Goal: Information Seeking & Learning: Learn about a topic

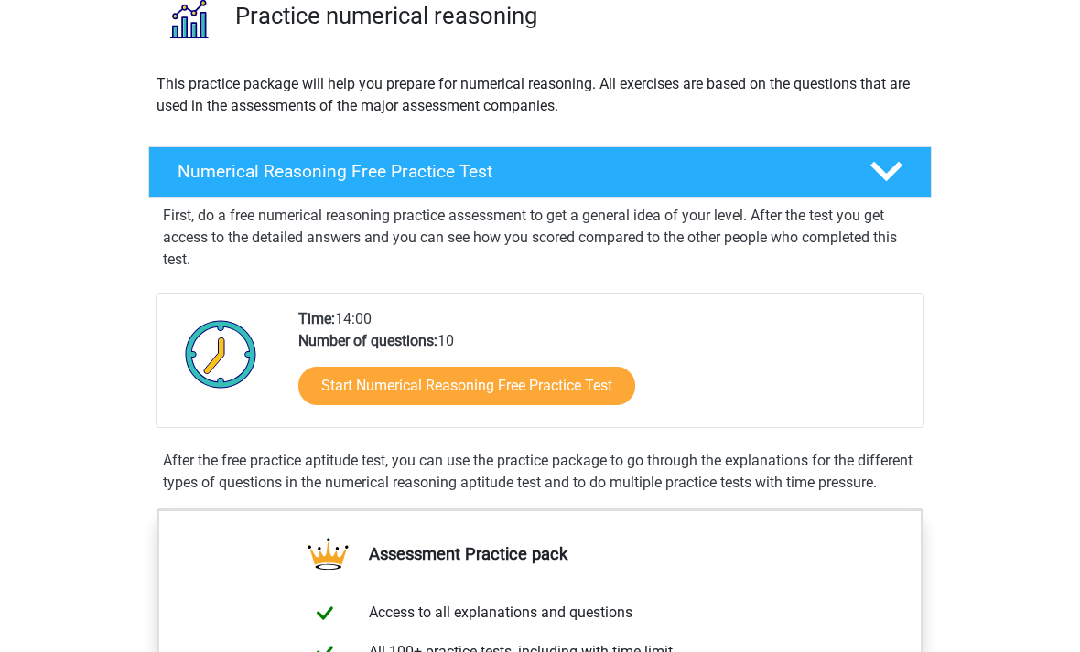
scroll to position [156, 0]
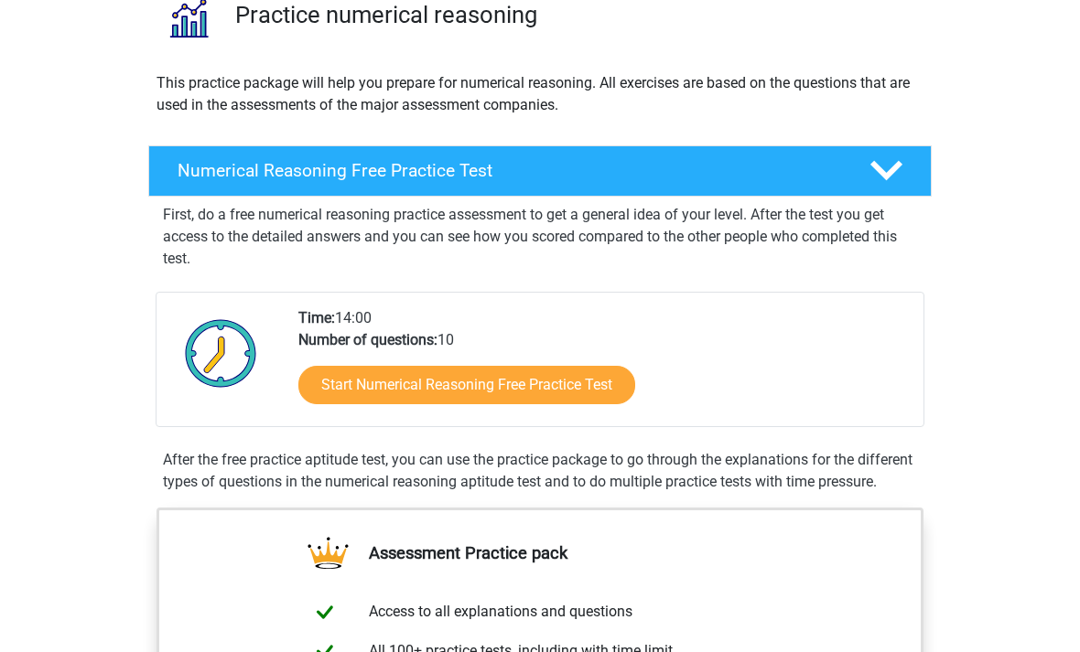
click at [569, 376] on link "Start Numerical Reasoning Free Practice Test" at bounding box center [466, 386] width 337 height 38
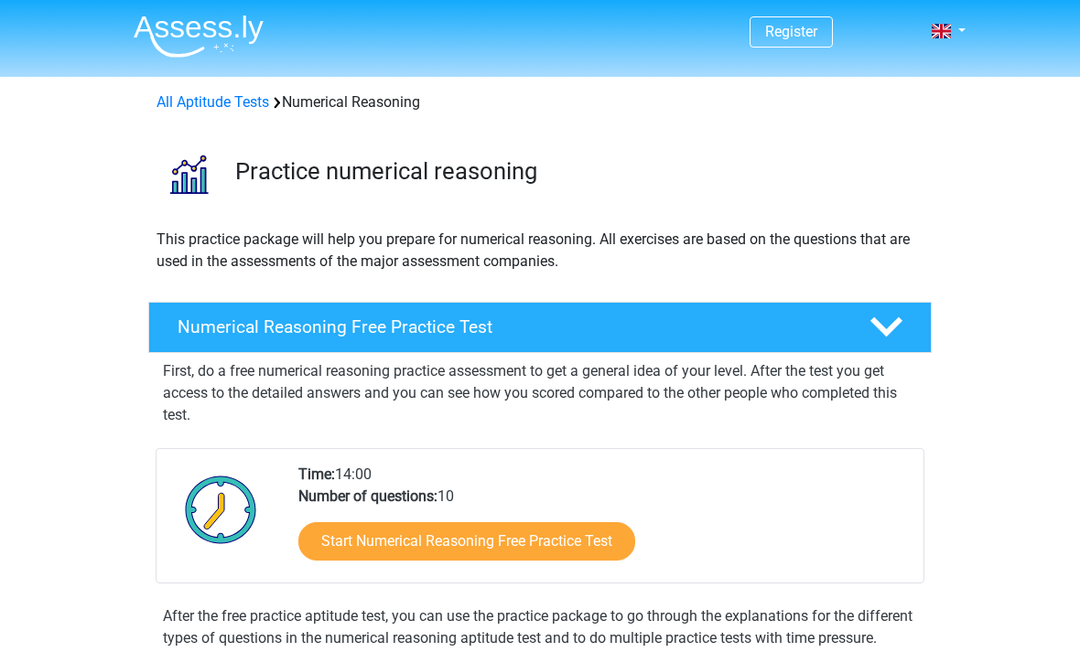
scroll to position [215, 0]
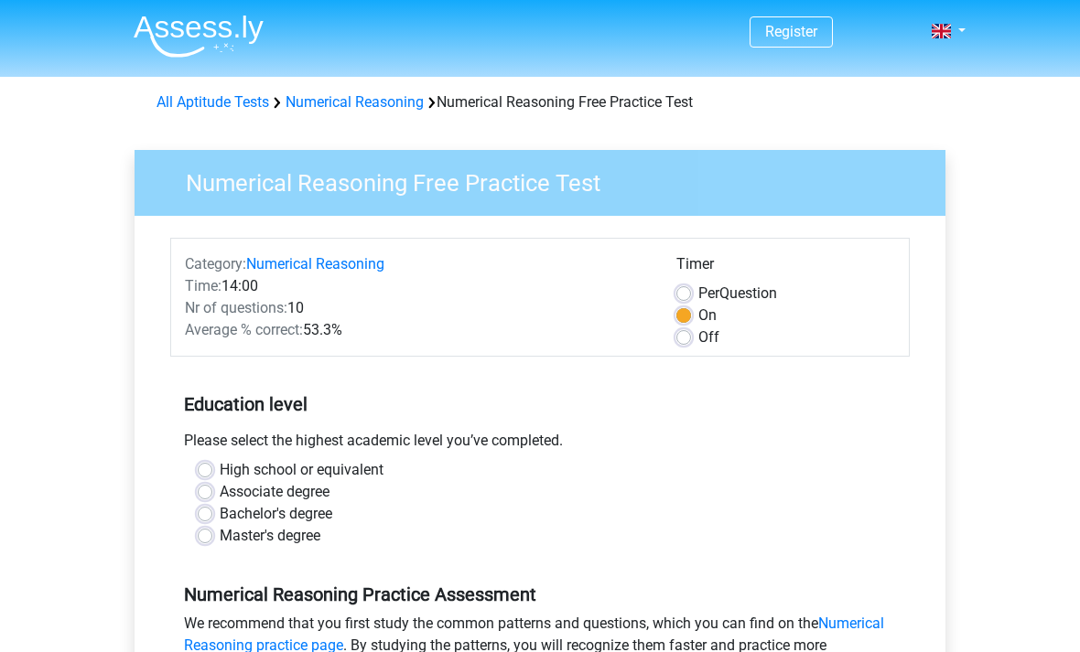
click at [698, 343] on label "Off" at bounding box center [708, 338] width 21 height 22
click at [690, 343] on input "Off" at bounding box center [683, 336] width 15 height 18
radio input "true"
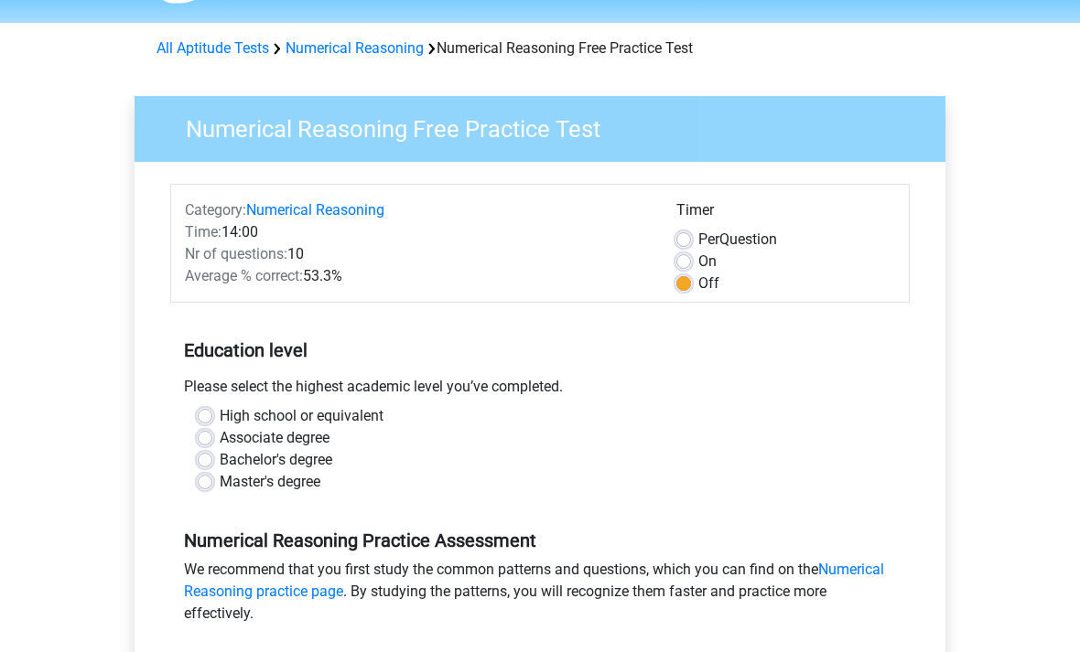
scroll to position [59, 0]
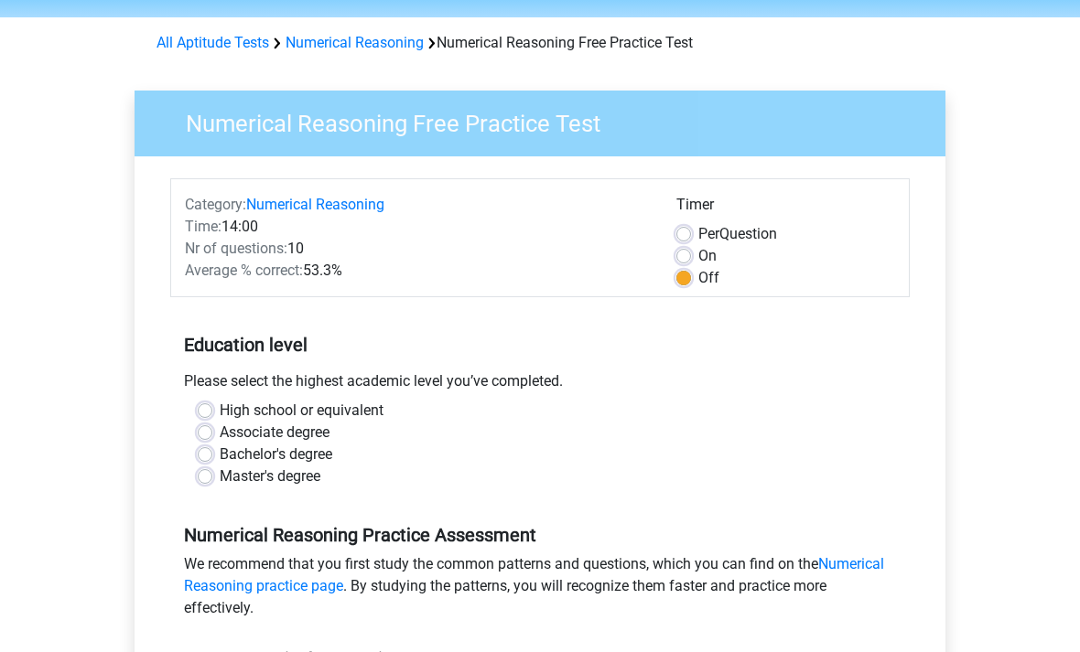
click at [307, 471] on label "Master's degree" at bounding box center [270, 477] width 101 height 22
click at [212, 471] on input "Master's degree" at bounding box center [205, 475] width 15 height 18
radio input "true"
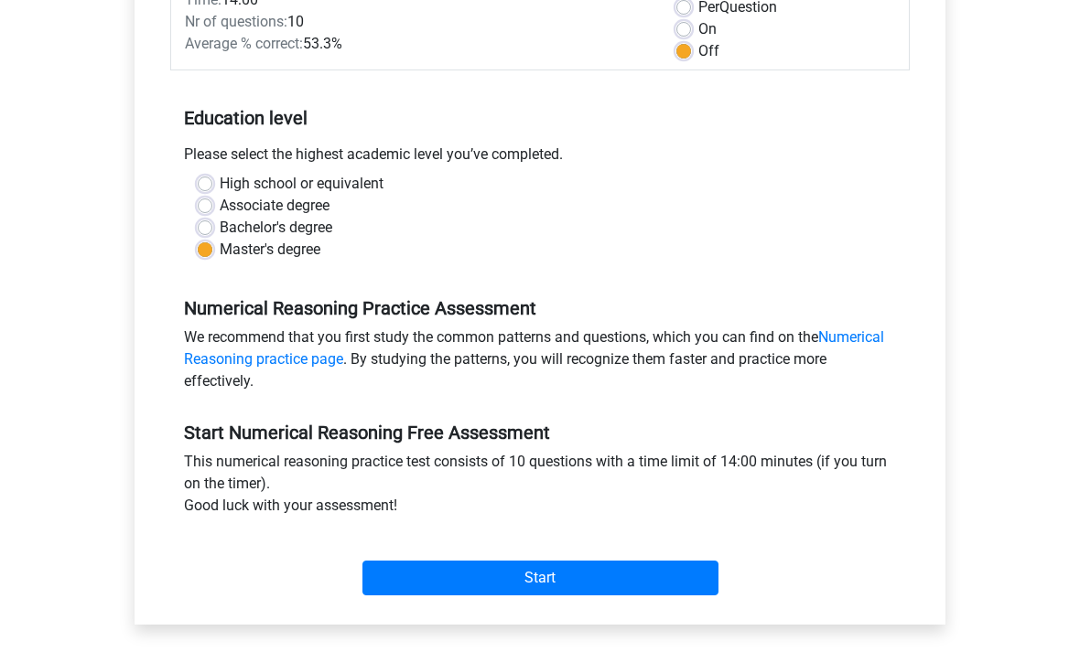
scroll to position [302, 0]
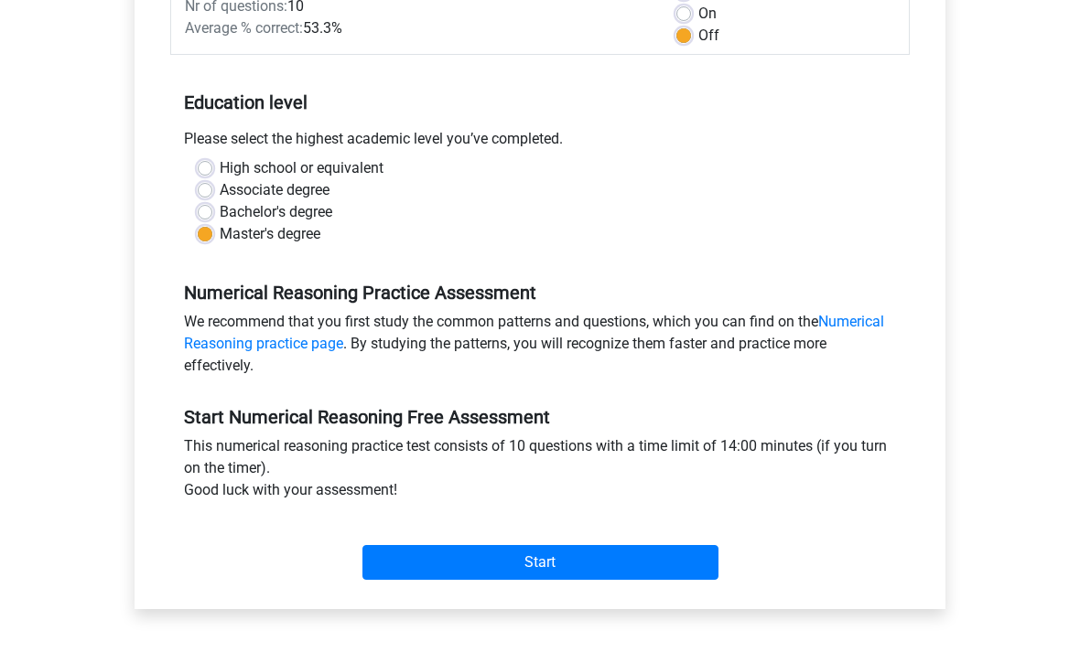
click at [607, 564] on input "Start" at bounding box center [540, 562] width 356 height 35
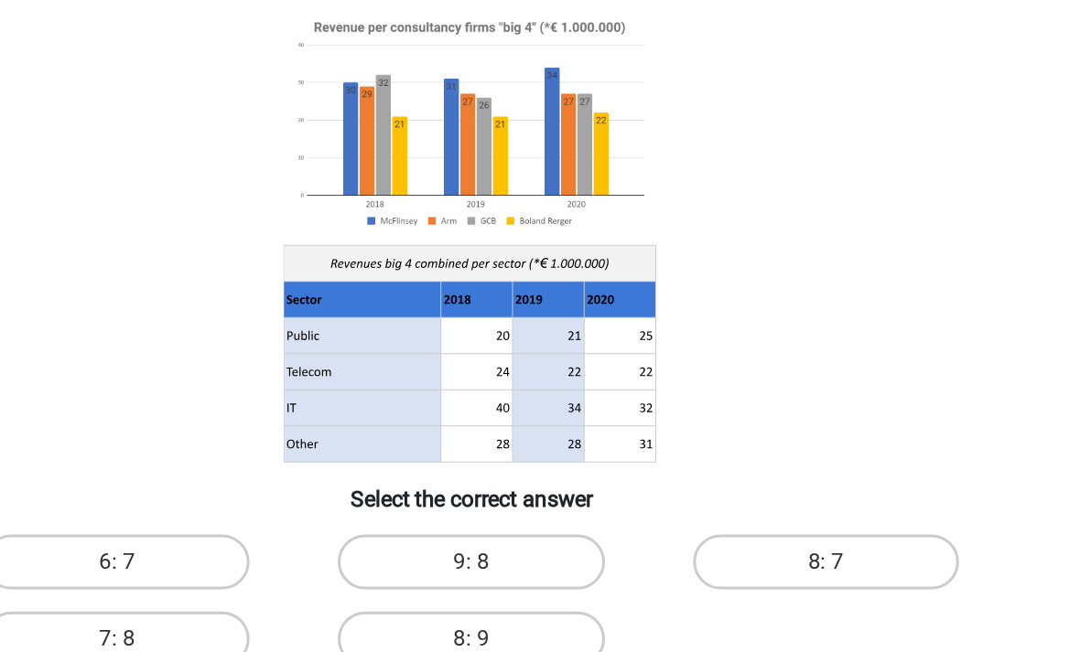
click at [451, 568] on label "8: 9" at bounding box center [539, 586] width 177 height 37
click at [540, 586] on input "8: 9" at bounding box center [546, 592] width 12 height 12
radio input "true"
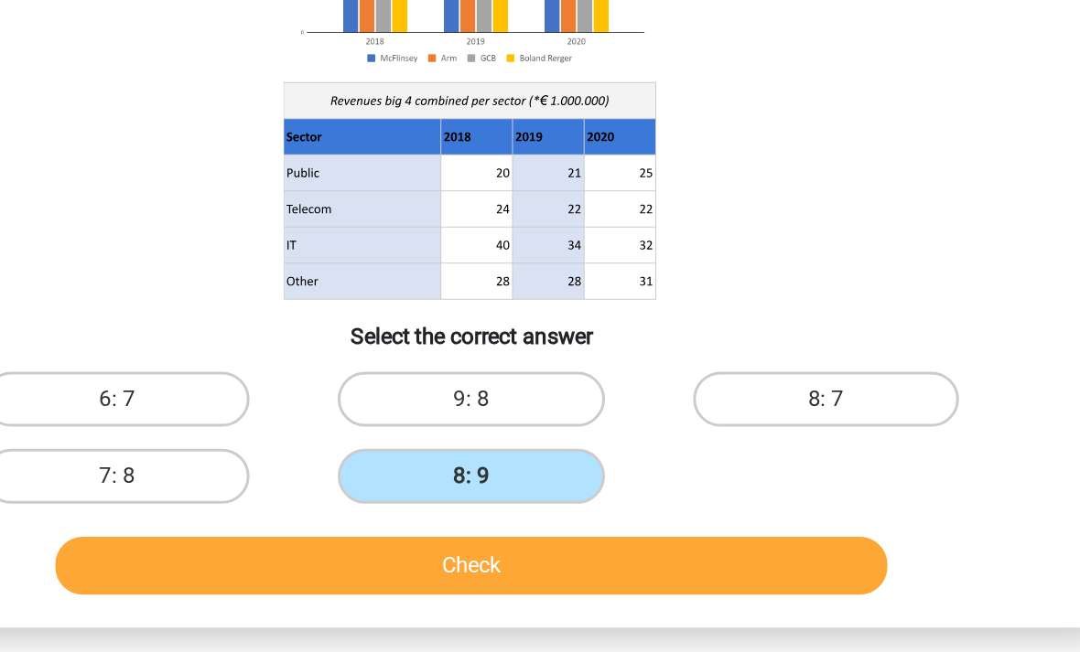
scroll to position [91, 0]
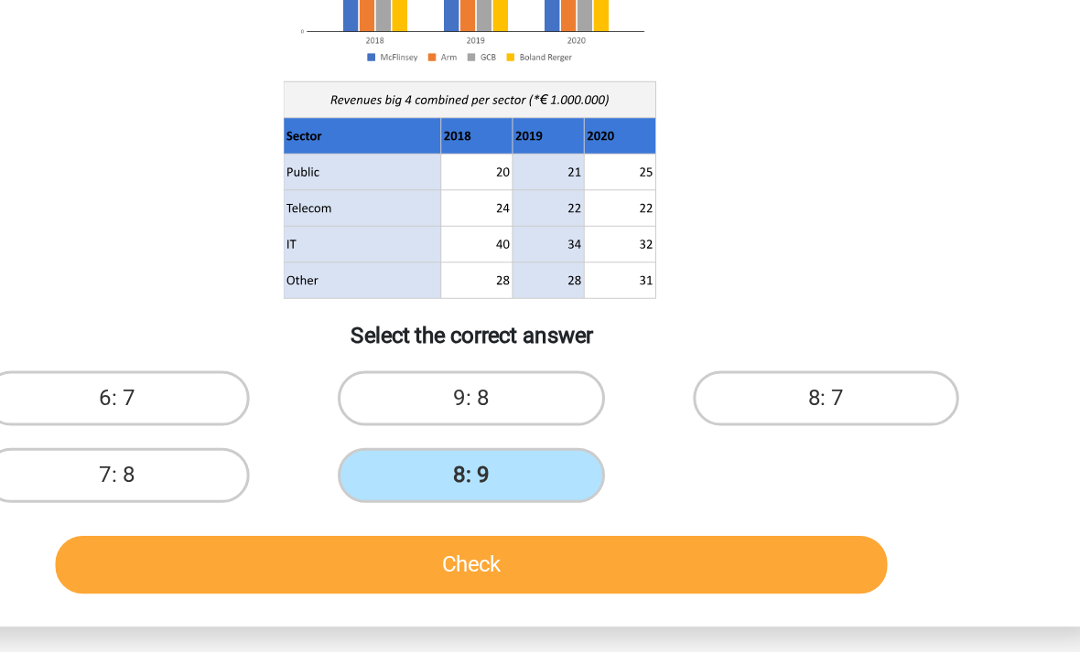
click at [450, 536] on button "Check" at bounding box center [541, 555] width 554 height 38
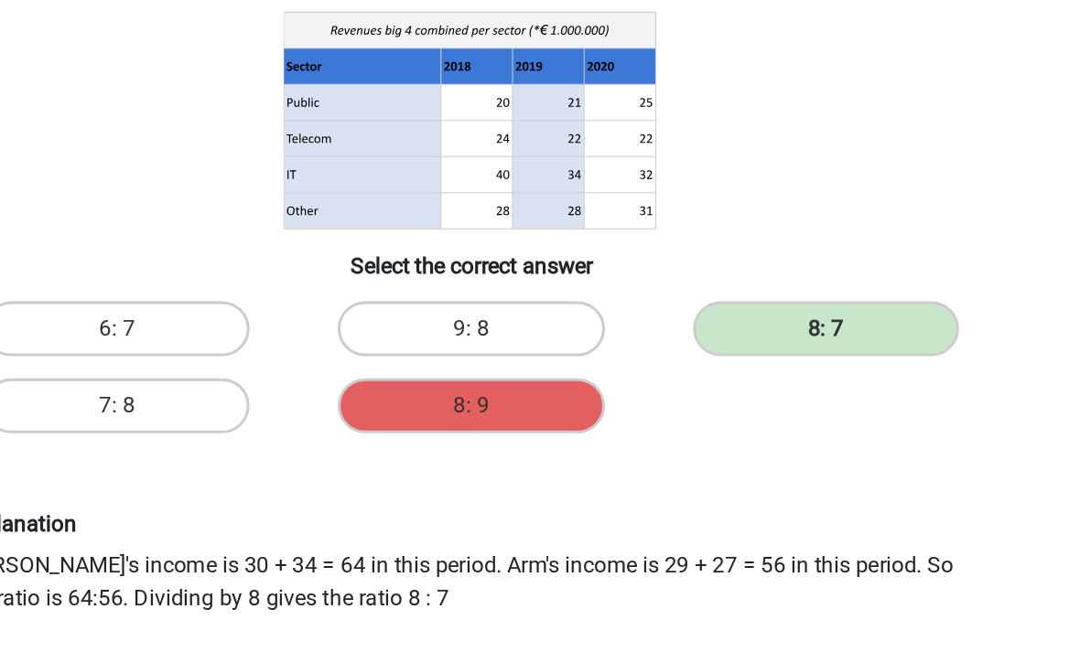
scroll to position [138, 0]
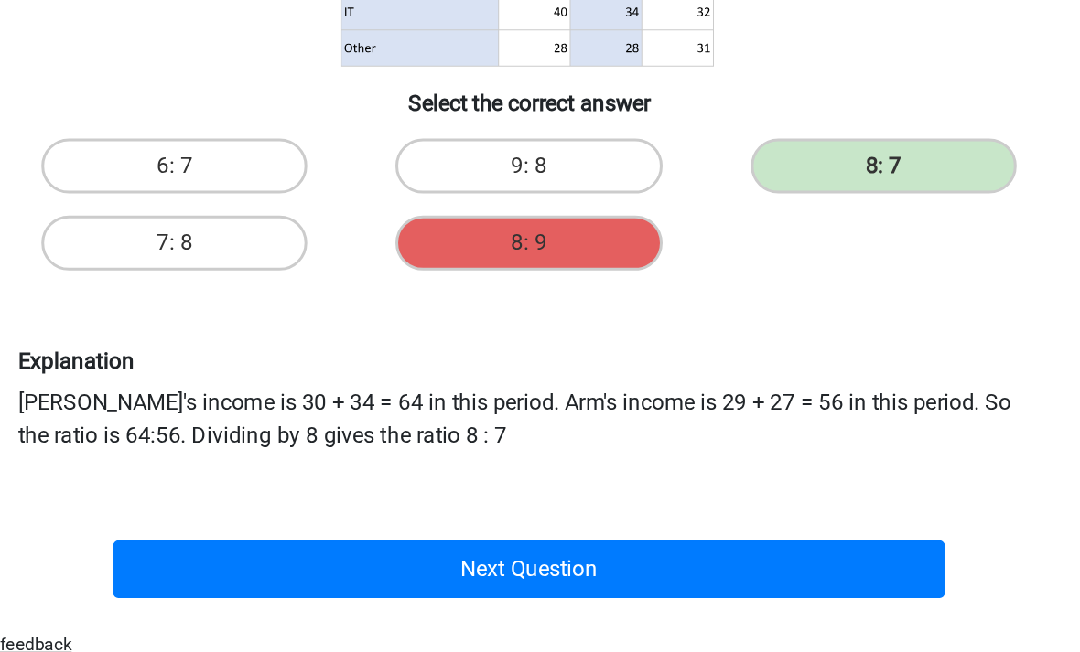
click at [473, 540] on button "Next Question" at bounding box center [541, 559] width 554 height 38
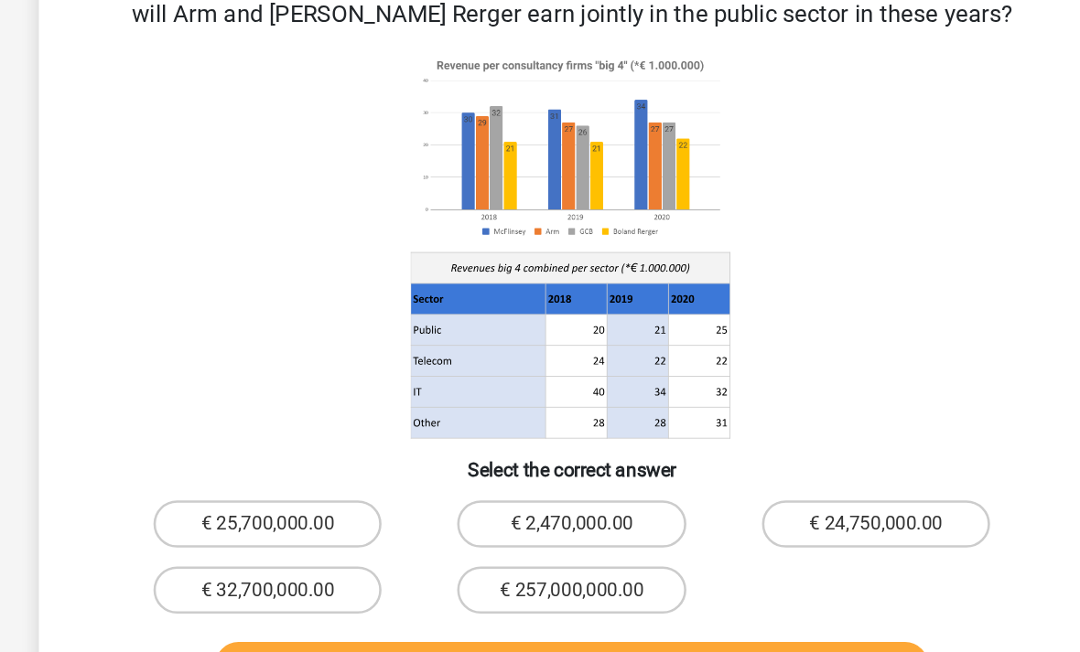
scroll to position [56, 0]
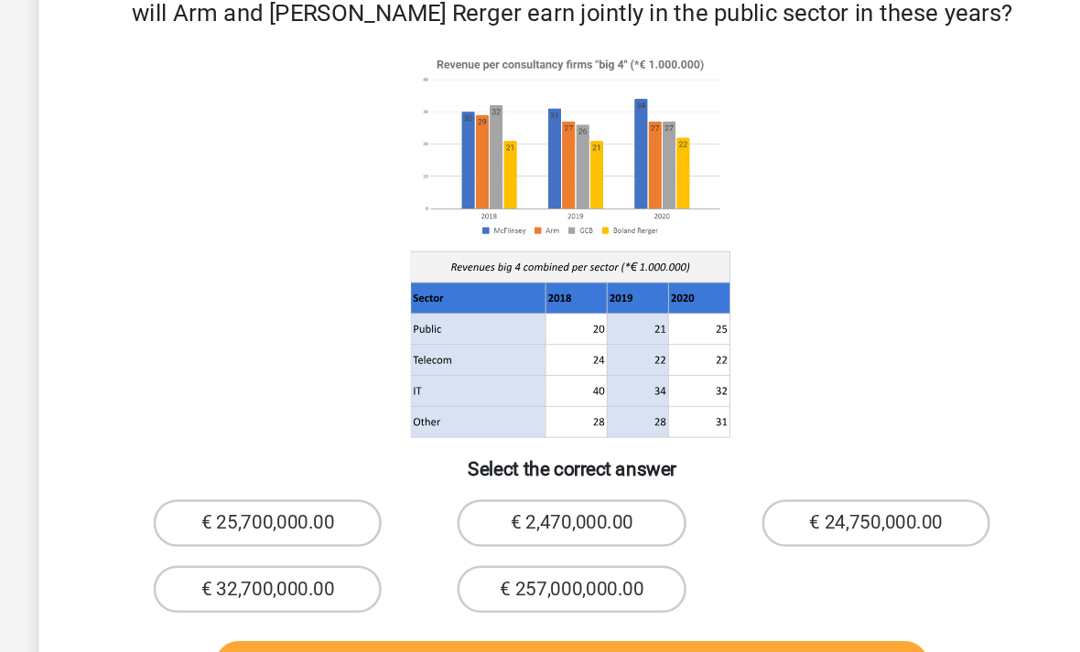
click at [494, 489] on label "€ 2,470,000.00" at bounding box center [539, 507] width 177 height 37
click at [540, 507] on input "€ 2,470,000.00" at bounding box center [546, 513] width 12 height 12
radio input "true"
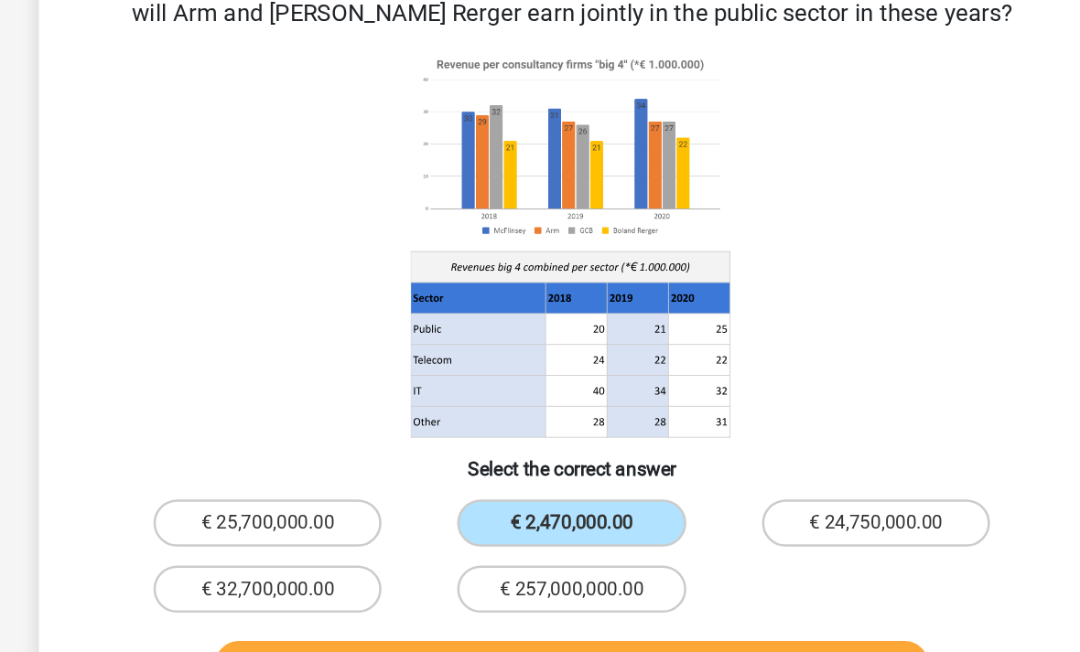
click at [585, 598] on button "Check" at bounding box center [541, 617] width 554 height 38
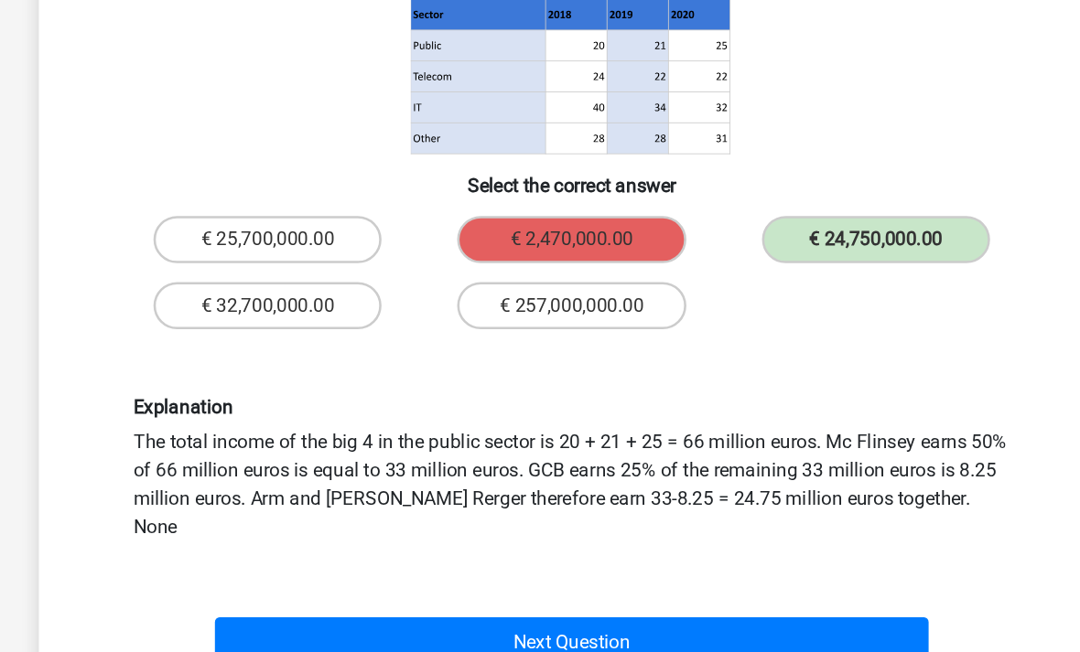
scroll to position [278, 0]
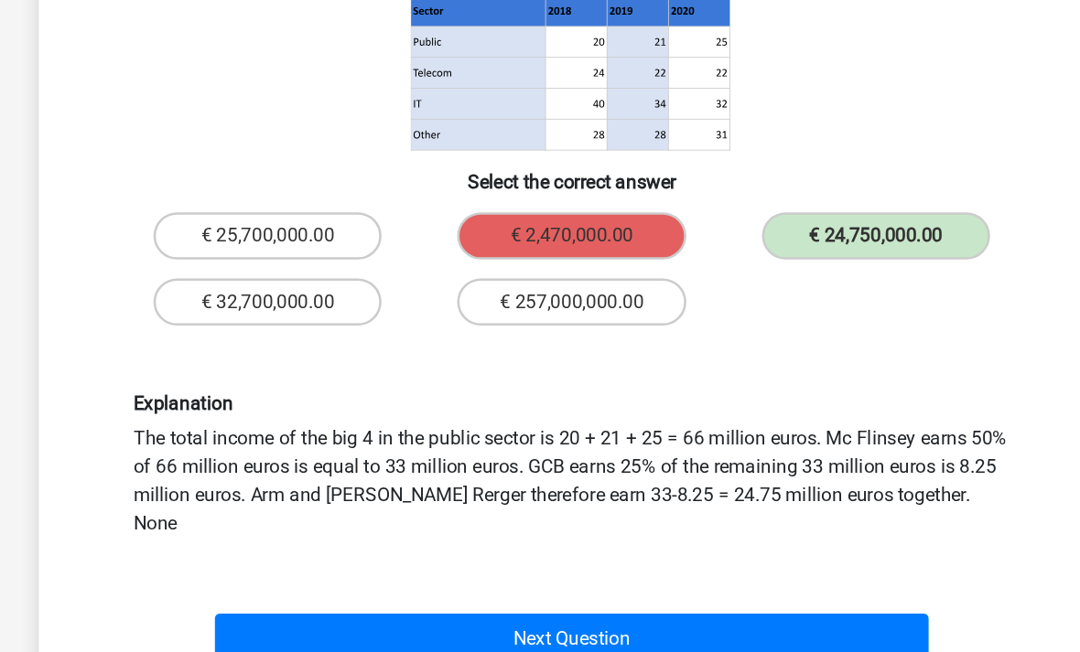
click at [588, 577] on button "Next Question" at bounding box center [541, 596] width 554 height 38
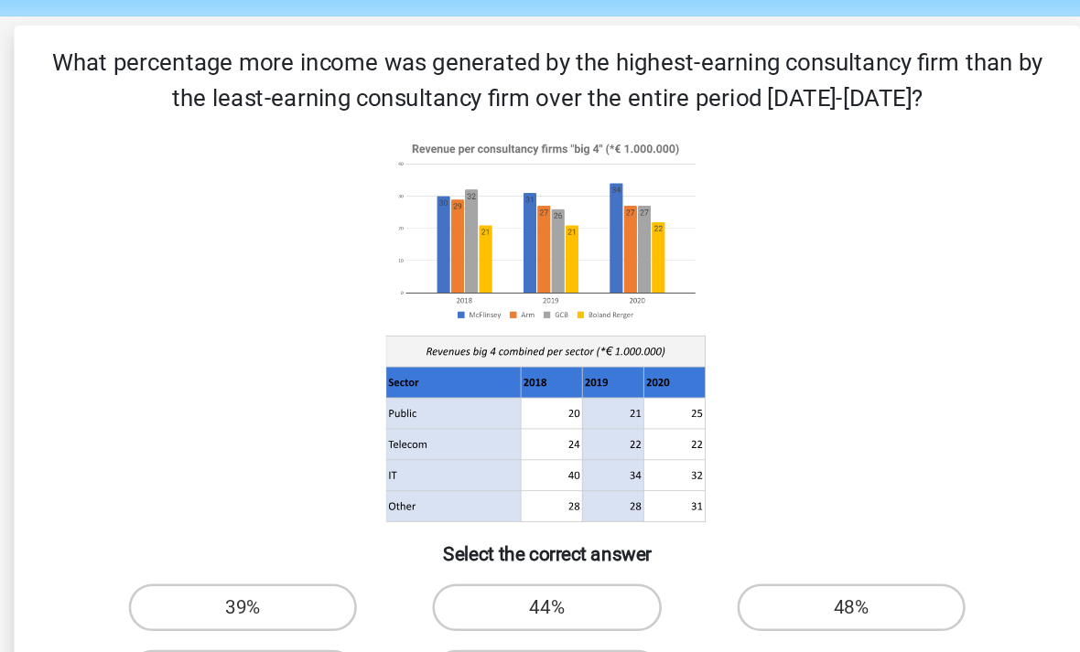
scroll to position [63, 0]
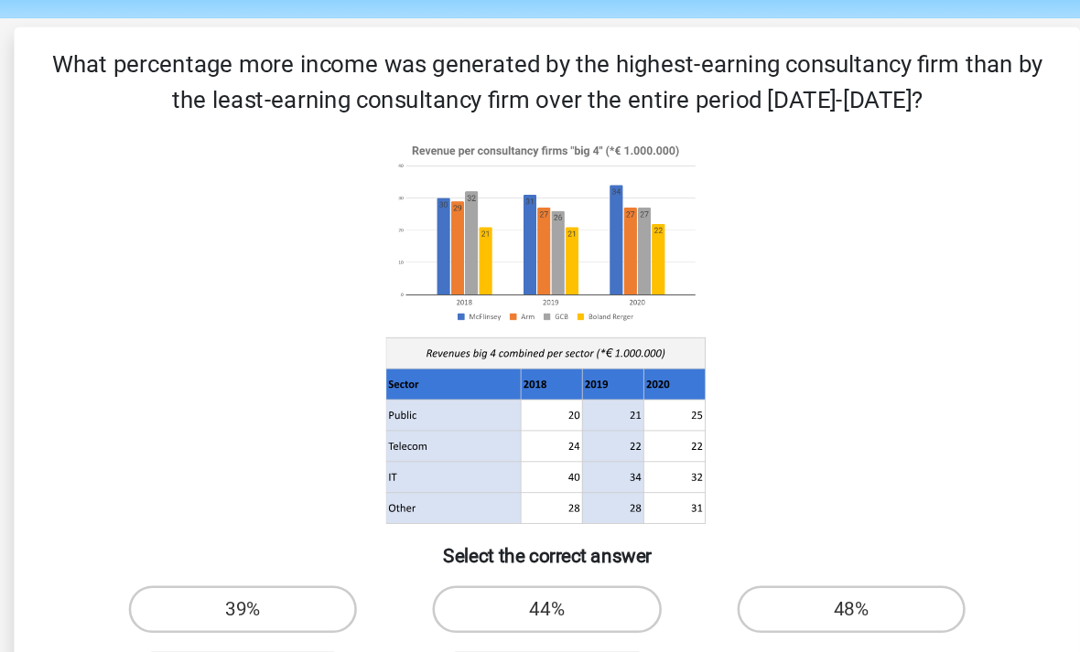
click at [216, 454] on label "39%" at bounding box center [304, 472] width 177 height 37
click at [305, 472] on input "39%" at bounding box center [311, 478] width 12 height 12
radio input "true"
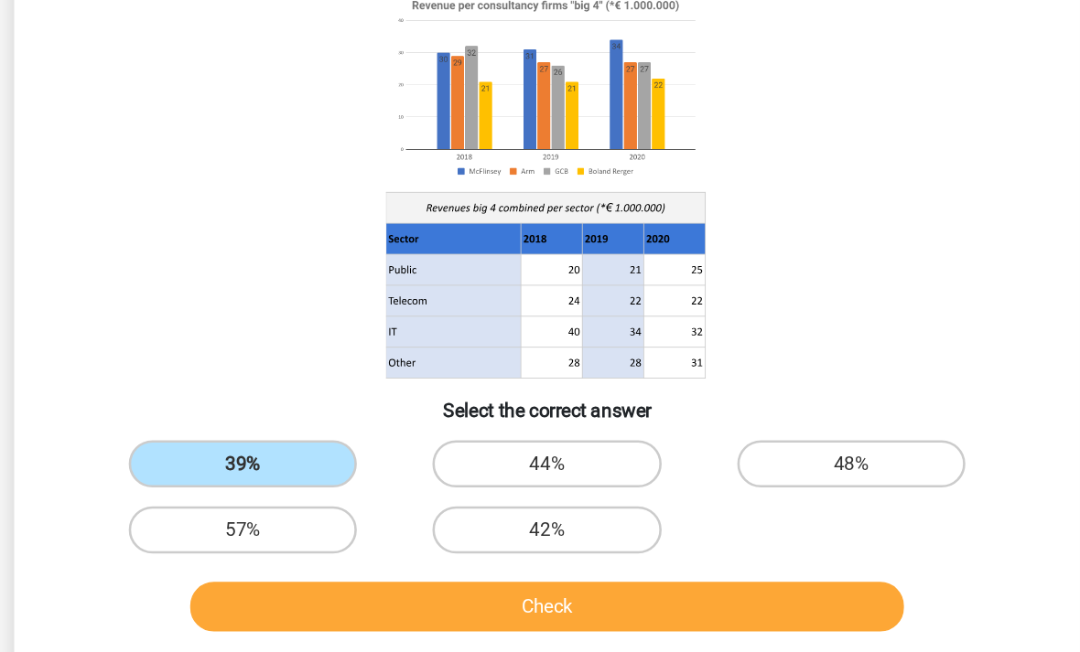
scroll to position [76, 0]
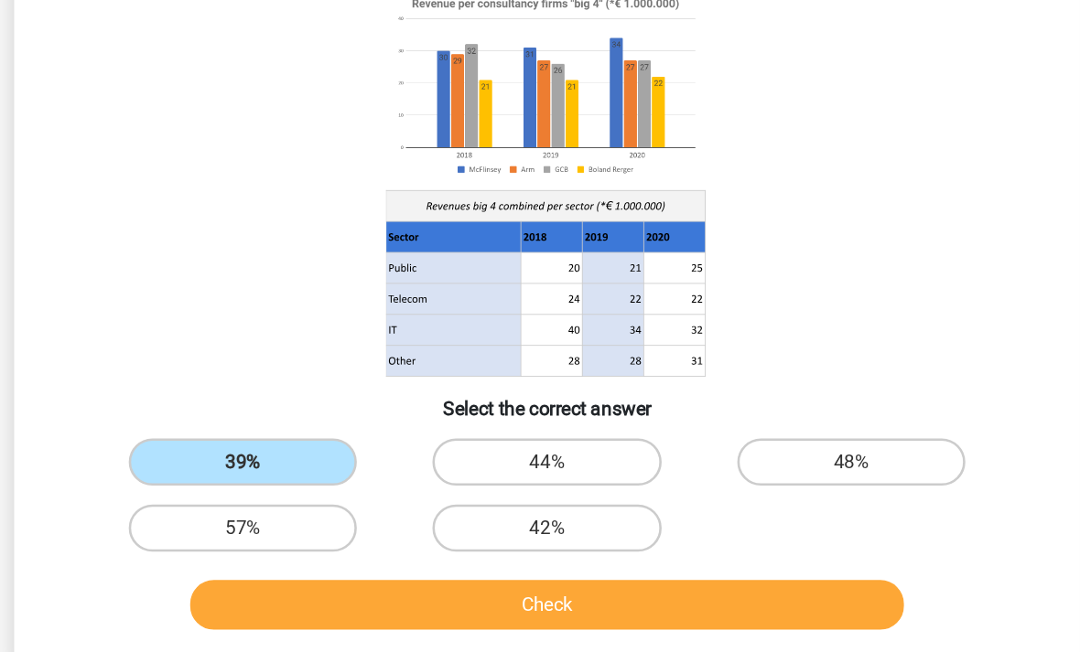
click at [399, 551] on button "Check" at bounding box center [541, 570] width 554 height 38
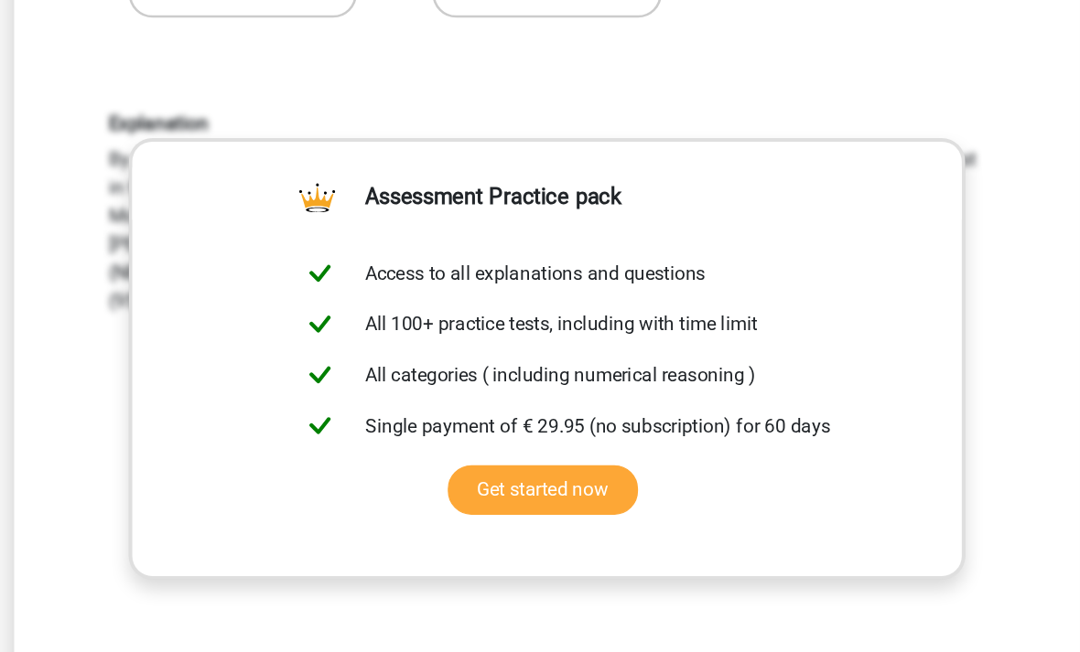
scroll to position [532, 0]
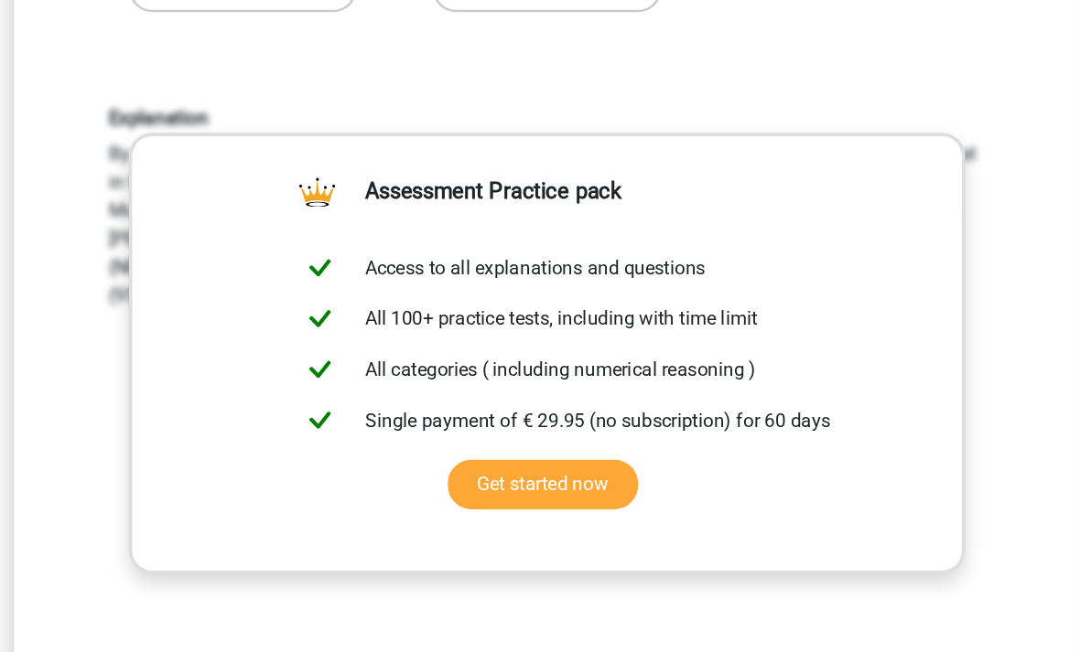
click at [392, 465] on div "Explanation By scanning the numbers, you can see without further calculations t…" at bounding box center [539, 385] width 767 height 567
click at [753, 352] on div "Explanation By scanning the numbers, you can see without further calculations t…" at bounding box center [539, 385] width 767 height 567
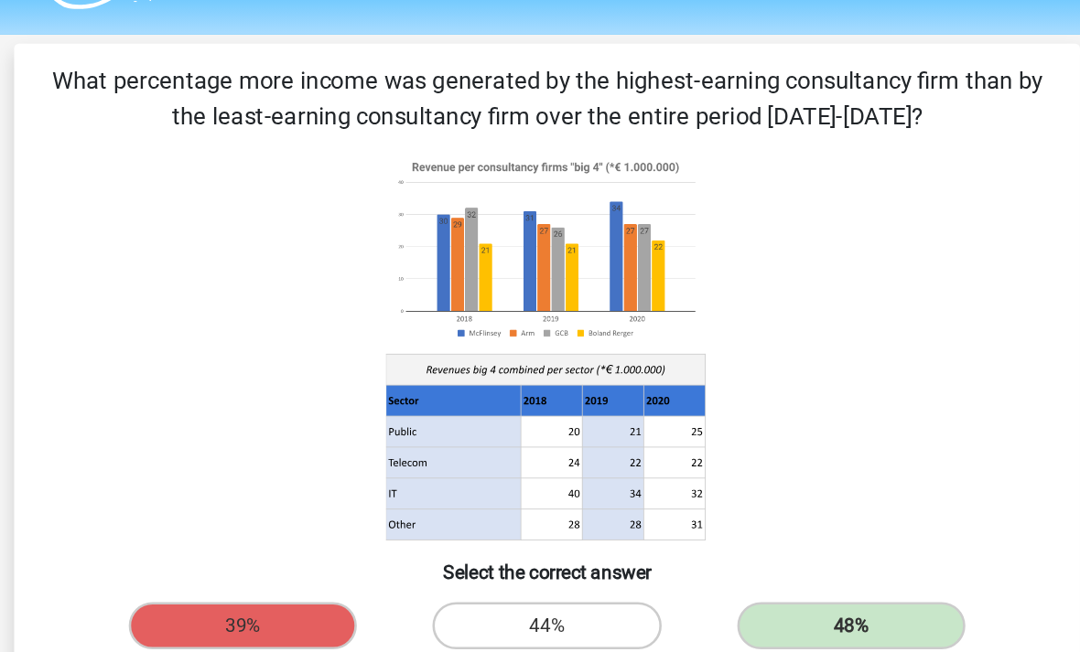
scroll to position [49, 0]
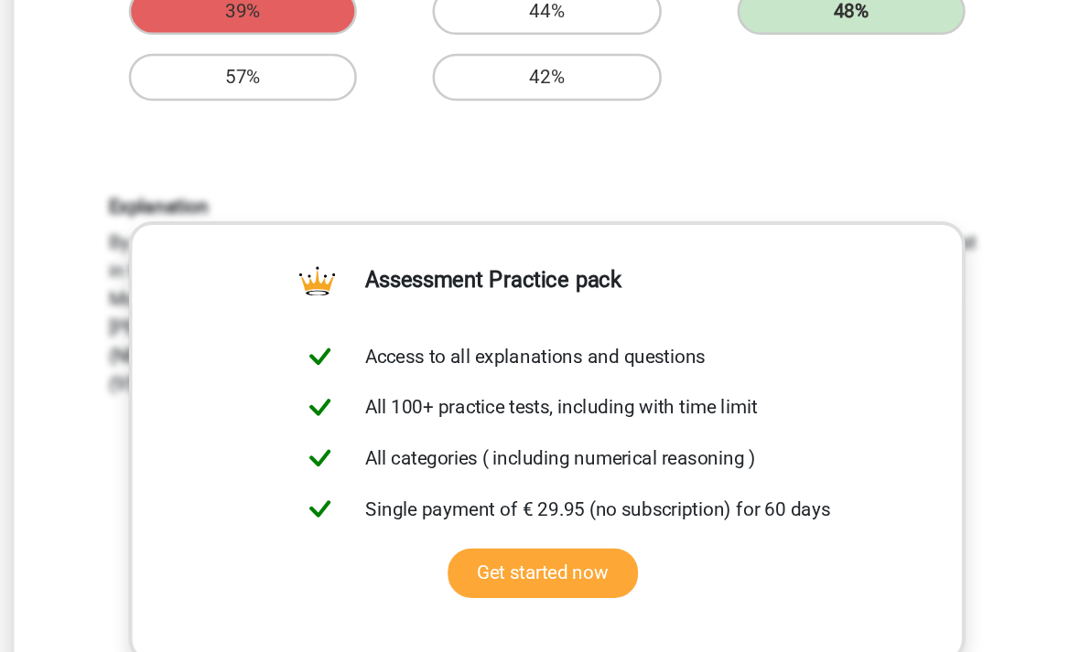
click at [757, 454] on div "Explanation By scanning the numbers, you can see without further calculations t…" at bounding box center [539, 490] width 767 height 567
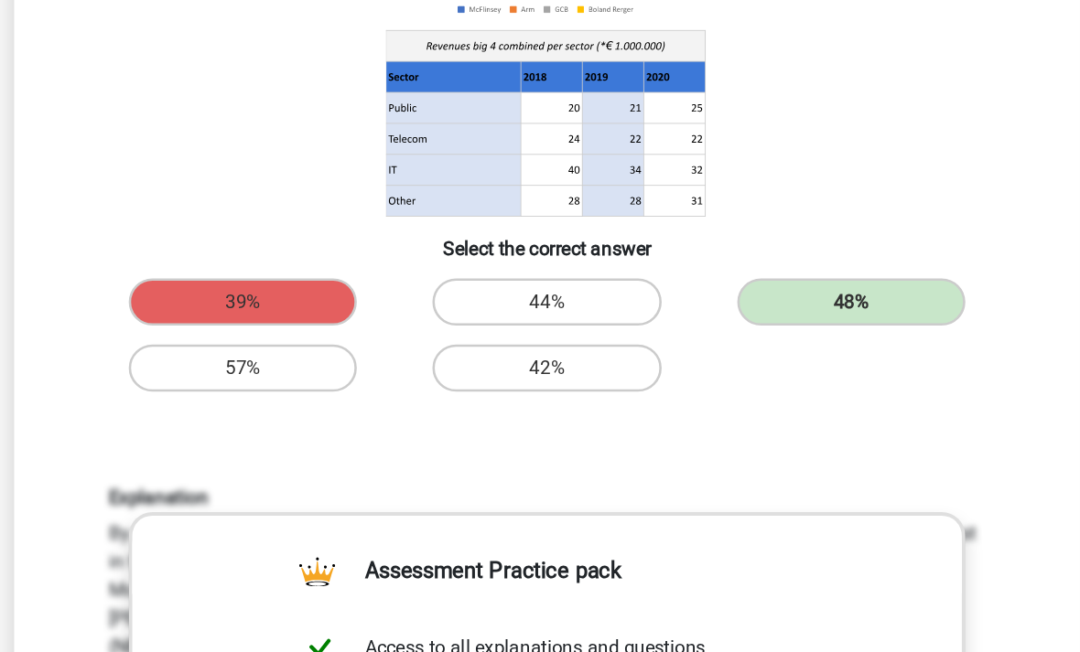
scroll to position [0, 0]
